Goal: Task Accomplishment & Management: Manage account settings

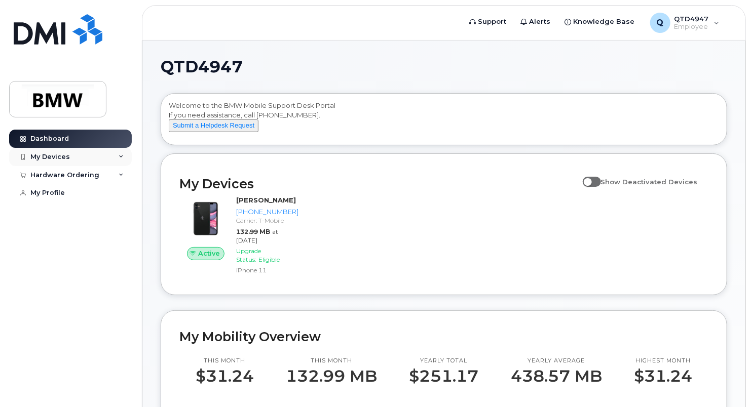
click at [122, 158] on icon at bounding box center [121, 157] width 5 height 5
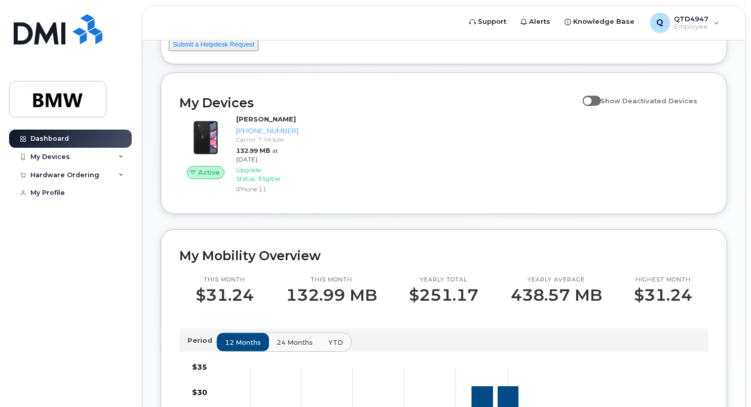
scroll to position [111, 0]
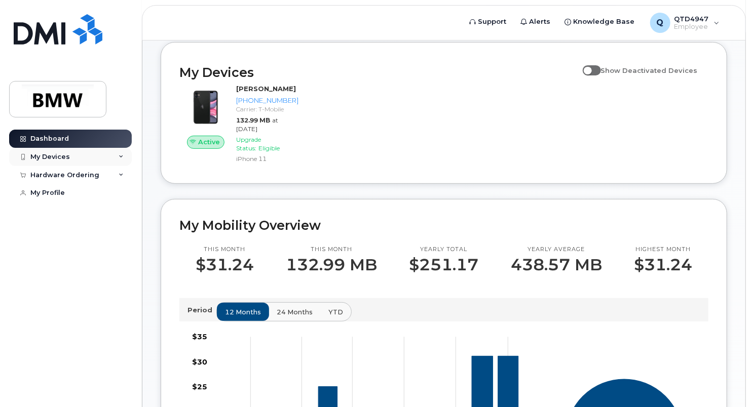
click at [67, 157] on div "My Devices" at bounding box center [50, 157] width 40 height 8
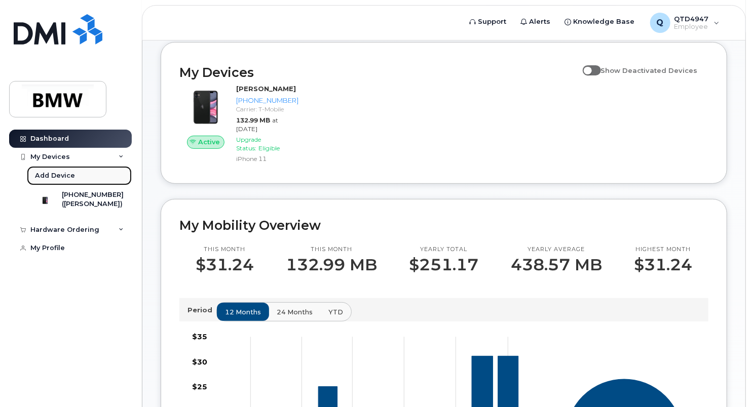
click at [62, 173] on div "Add Device" at bounding box center [55, 175] width 40 height 9
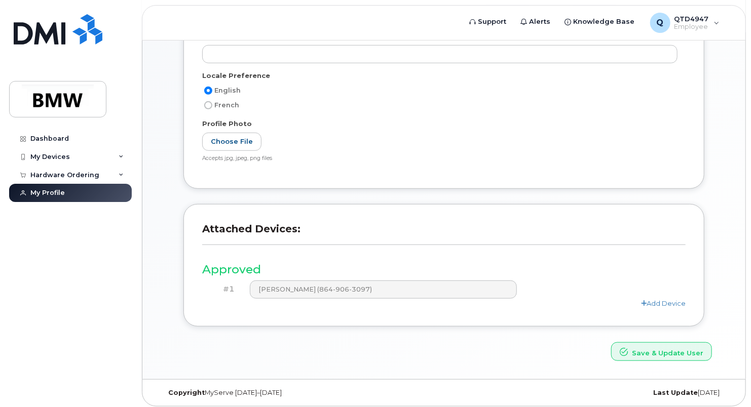
scroll to position [255, 0]
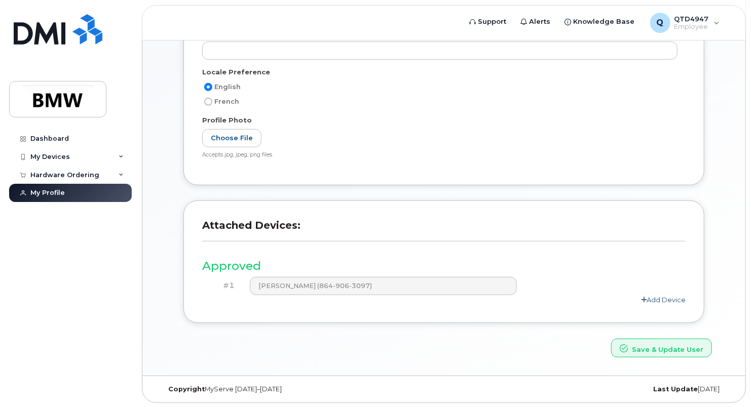
click at [662, 300] on link "Add Device" at bounding box center [663, 300] width 45 height 8
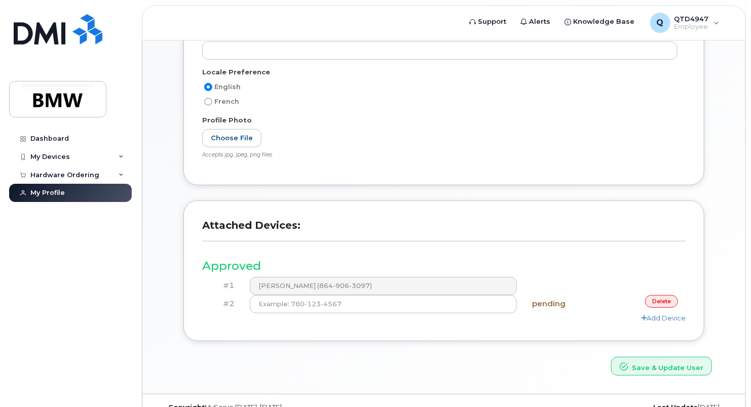
click at [670, 300] on link "delete" at bounding box center [661, 301] width 33 height 13
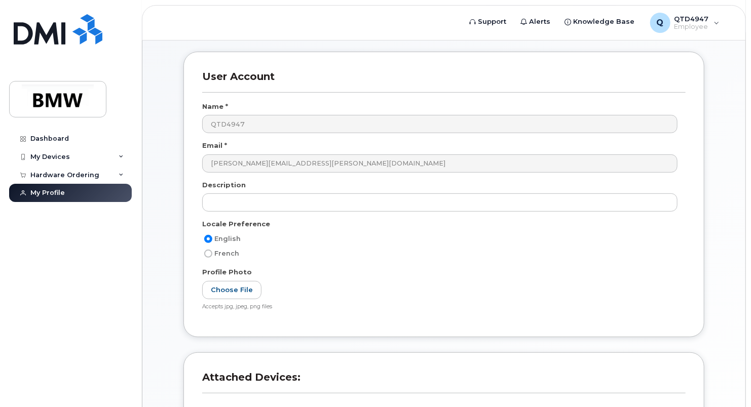
scroll to position [102, 0]
click at [706, 23] on span "Employee" at bounding box center [692, 27] width 34 height 8
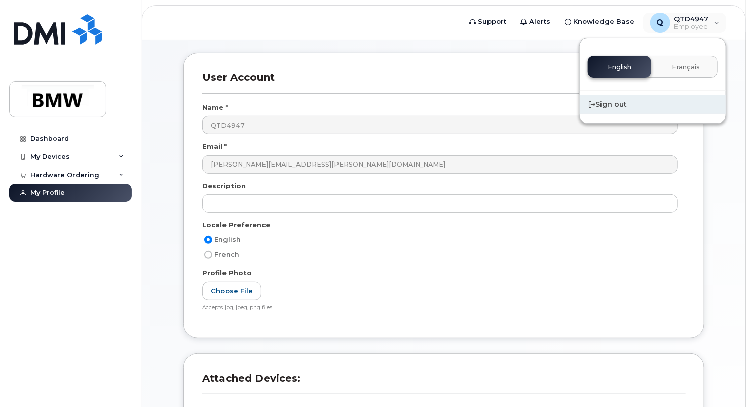
click at [614, 100] on div "Sign out" at bounding box center [653, 104] width 146 height 19
